Goal: Information Seeking & Learning: Learn about a topic

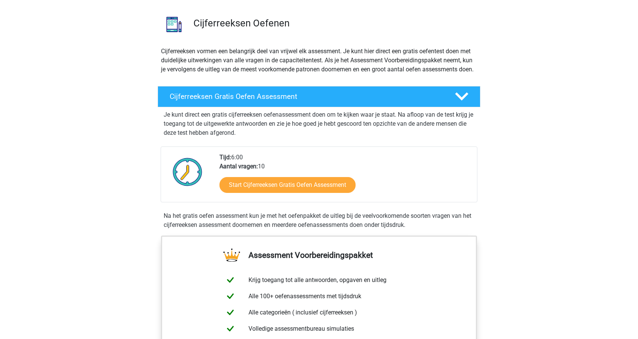
scroll to position [46, 0]
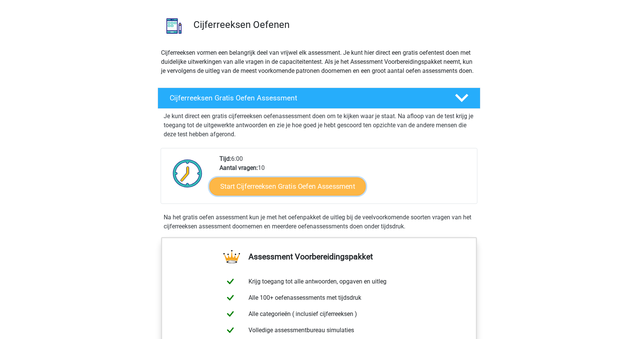
click at [242, 187] on link "Start Cijferreeksen Gratis Oefen Assessment" at bounding box center [287, 186] width 156 height 18
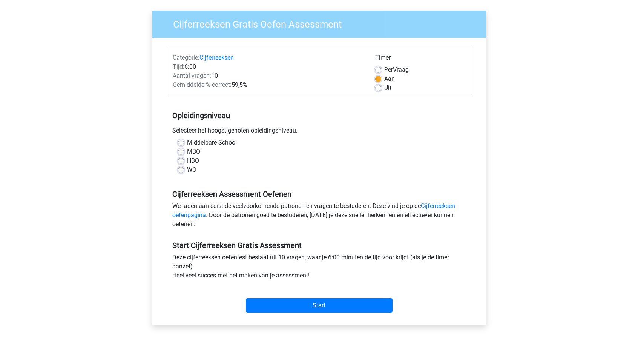
scroll to position [53, 0]
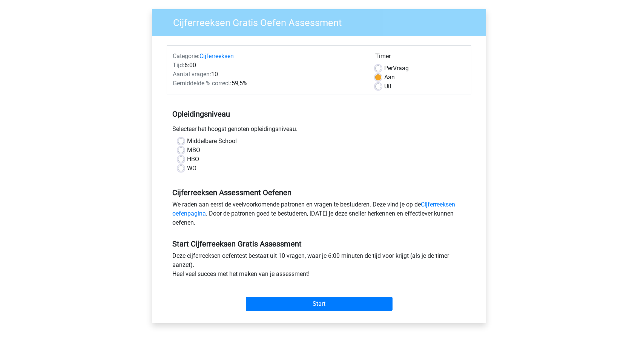
click at [190, 170] on label "WO" at bounding box center [191, 168] width 9 height 9
click at [184, 170] on input "WO" at bounding box center [181, 168] width 6 height 8
radio input "true"
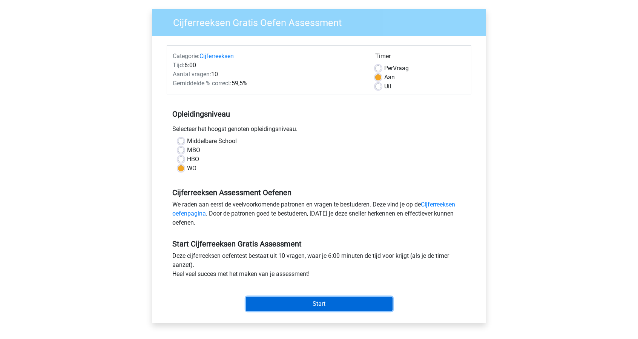
click at [300, 302] on input "Start" at bounding box center [319, 303] width 147 height 14
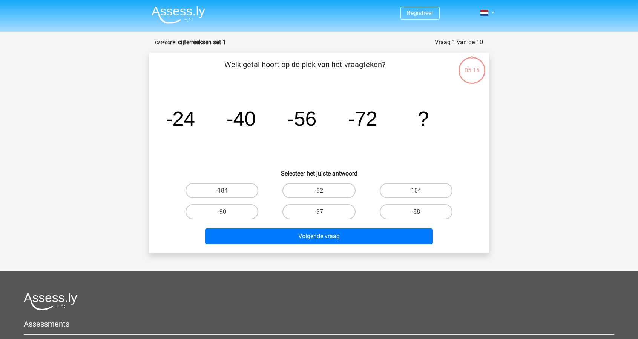
click at [401, 215] on label "-88" at bounding box center [416, 211] width 73 height 15
click at [416, 215] on input "-88" at bounding box center [418, 214] width 5 height 5
radio input "true"
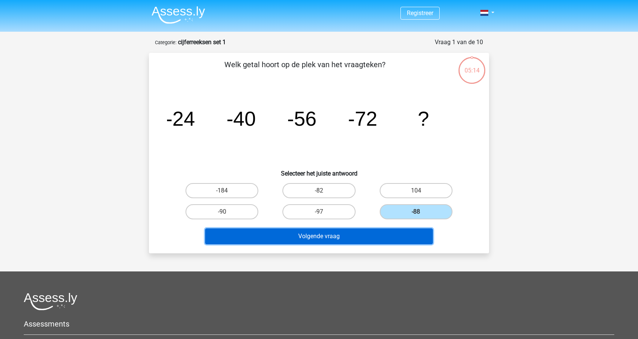
click at [350, 233] on button "Volgende vraag" at bounding box center [319, 236] width 228 height 16
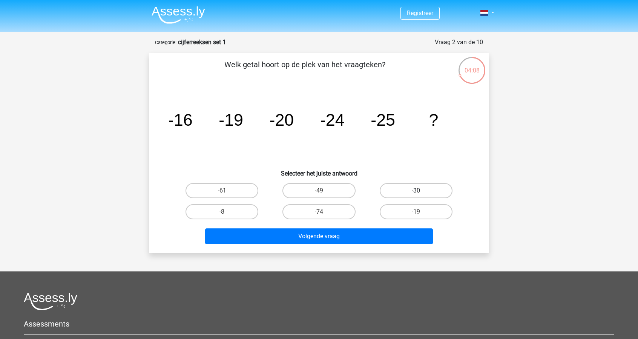
click at [419, 189] on label "-30" at bounding box center [416, 190] width 73 height 15
click at [419, 190] on input "-30" at bounding box center [418, 192] width 5 height 5
radio input "true"
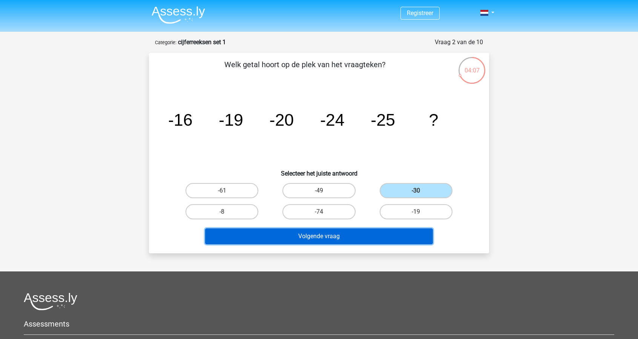
click at [348, 233] on button "Volgende vraag" at bounding box center [319, 236] width 228 height 16
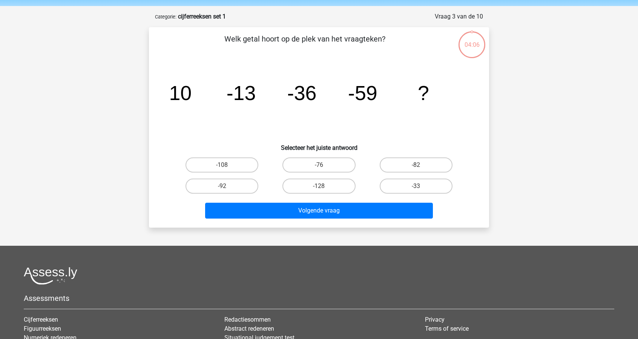
scroll to position [38, 0]
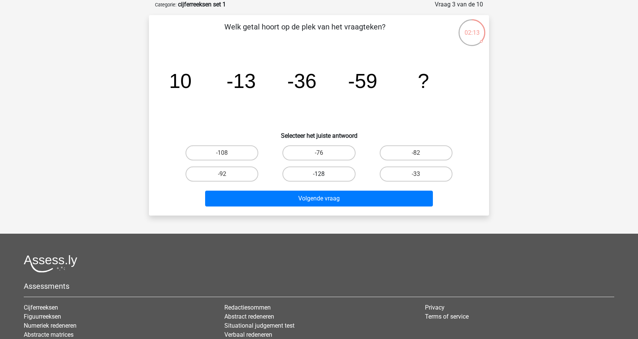
click at [316, 173] on label "-128" at bounding box center [318, 173] width 73 height 15
click at [319, 174] on input "-128" at bounding box center [321, 176] width 5 height 5
radio input "true"
click at [276, 208] on div "Volgende vraag" at bounding box center [318, 199] width 291 height 19
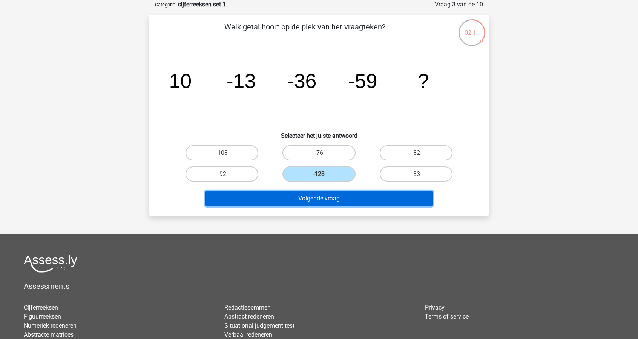
click at [277, 196] on button "Volgende vraag" at bounding box center [319, 198] width 228 height 16
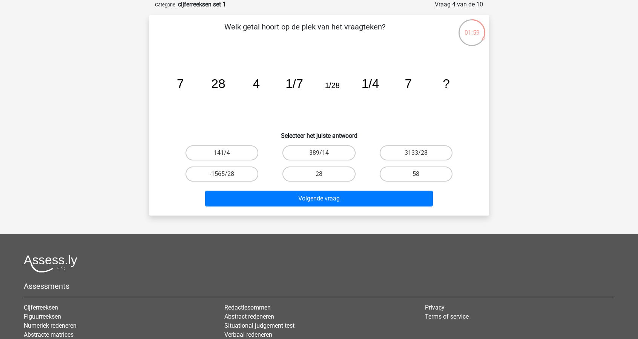
drag, startPoint x: 124, startPoint y: 123, endPoint x: 91, endPoint y: 117, distance: 33.1
click at [91, 117] on div "Registreer Nederlands English" at bounding box center [319, 197] width 638 height 470
click at [336, 172] on label "28" at bounding box center [318, 173] width 73 height 15
click at [324, 174] on input "28" at bounding box center [321, 176] width 5 height 5
radio input "true"
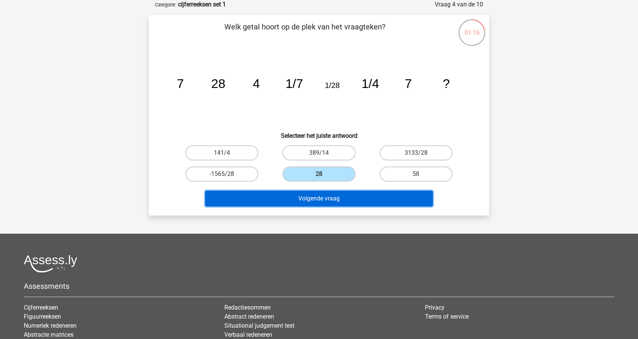
click at [319, 199] on button "Volgende vraag" at bounding box center [319, 198] width 228 height 16
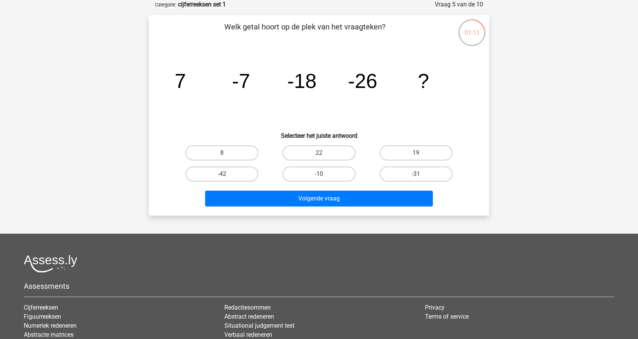
scroll to position [0, 0]
